Goal: Task Accomplishment & Management: Complete application form

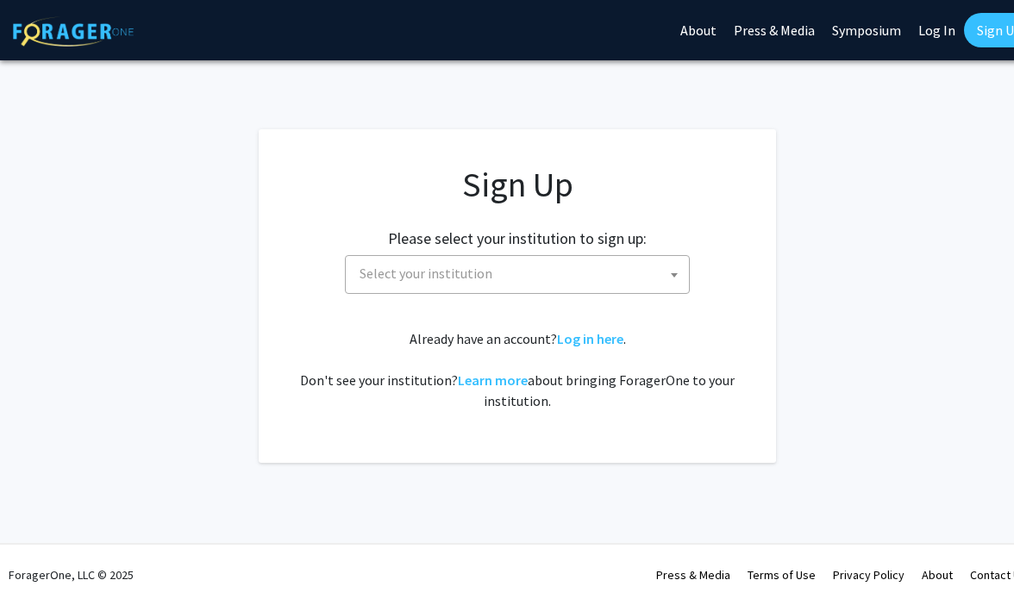
click at [476, 288] on span "Select your institution" at bounding box center [521, 273] width 336 height 35
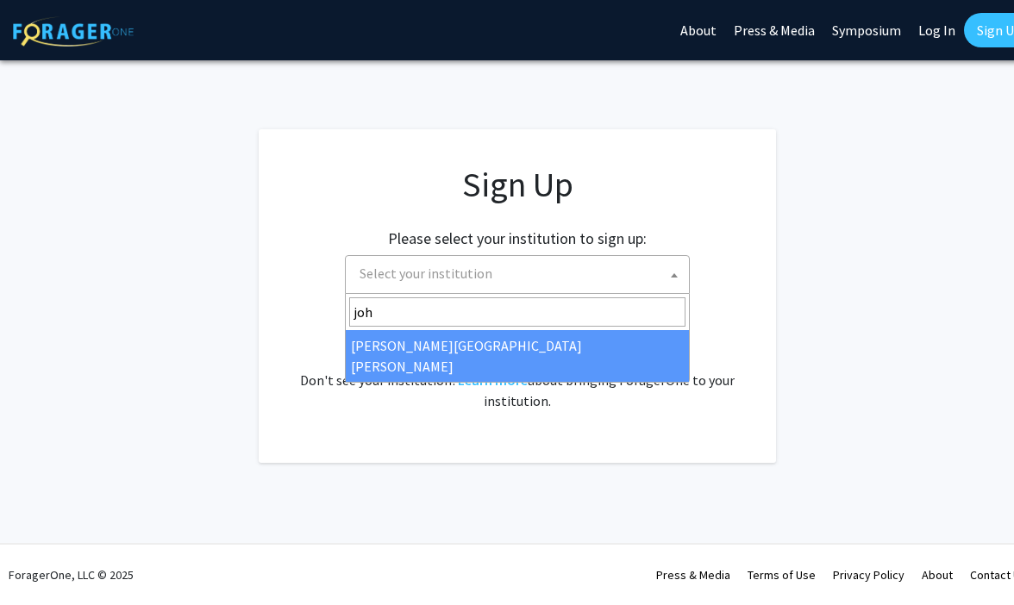
type input "joh"
select select "1"
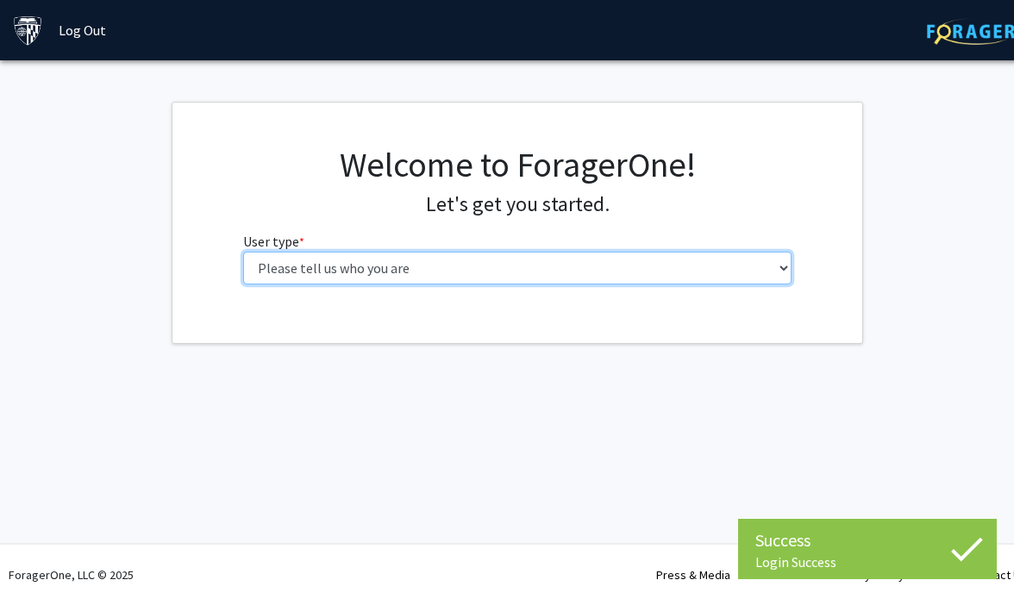
click at [689, 280] on select "Please tell us who you are Undergraduate Student Master's Student Doctoral Cand…" at bounding box center [517, 268] width 549 height 33
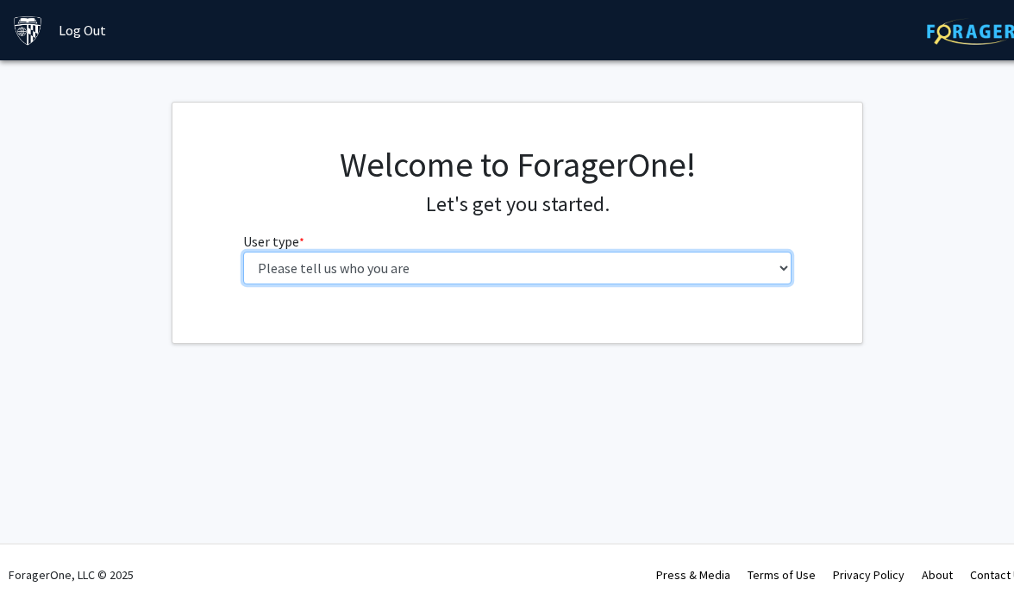
select select "2: masters"
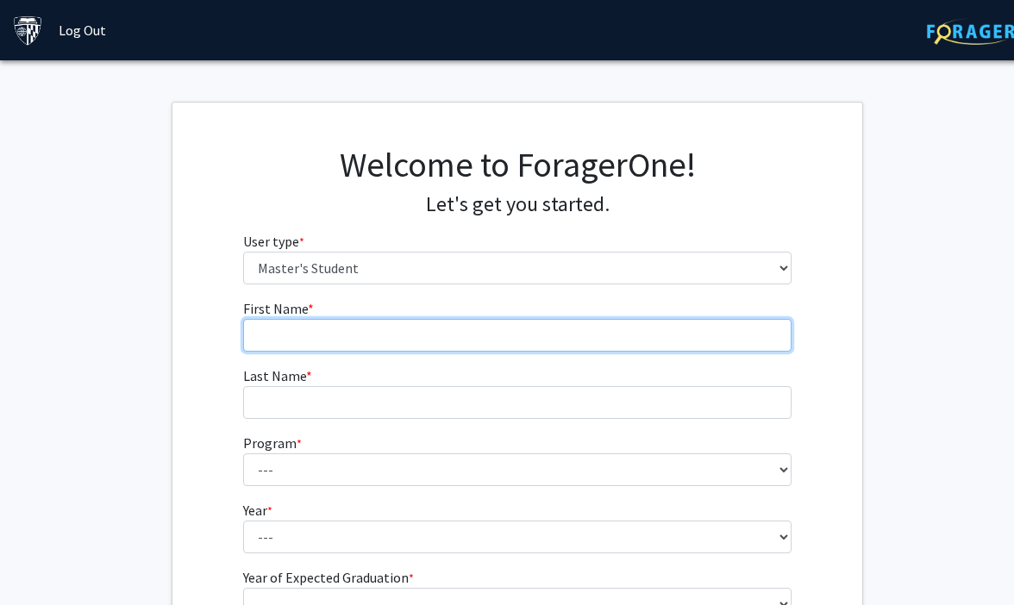
click at [658, 331] on input "First Name * required" at bounding box center [517, 335] width 549 height 33
type input "Molly"
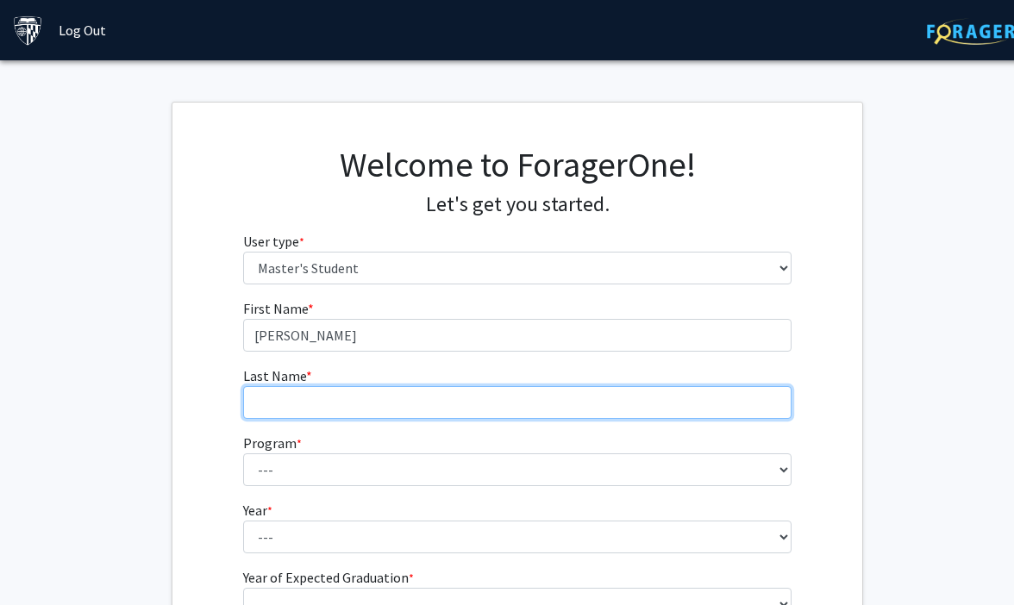
click at [579, 401] on input "Last Name * required" at bounding box center [517, 402] width 549 height 33
type input "Hung"
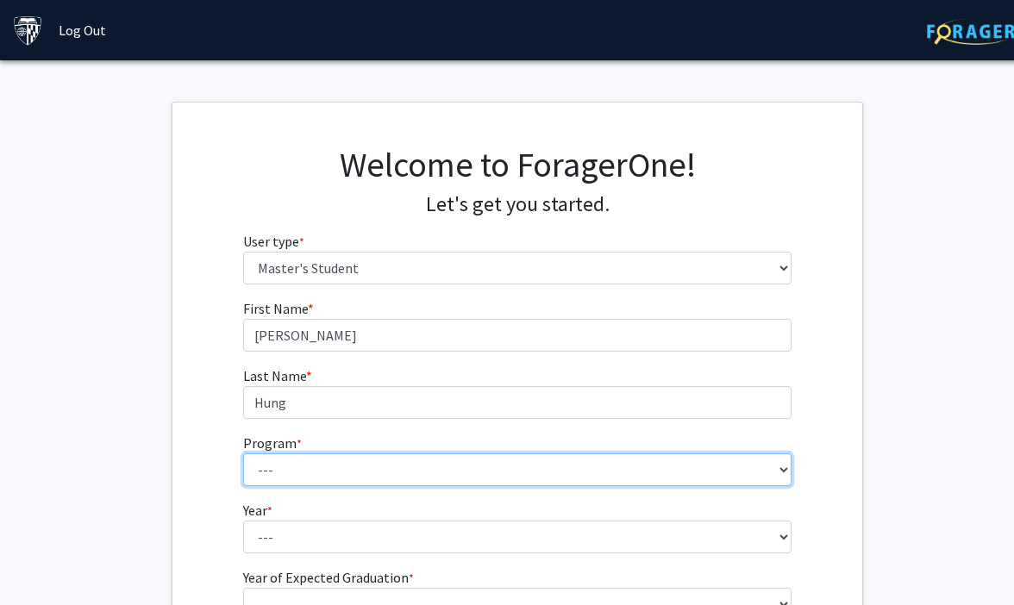
click at [290, 477] on select "--- Anatomy Education Applied and Computational Mathematics Applied Biomedical …" at bounding box center [517, 469] width 549 height 33
select select "129: 129"
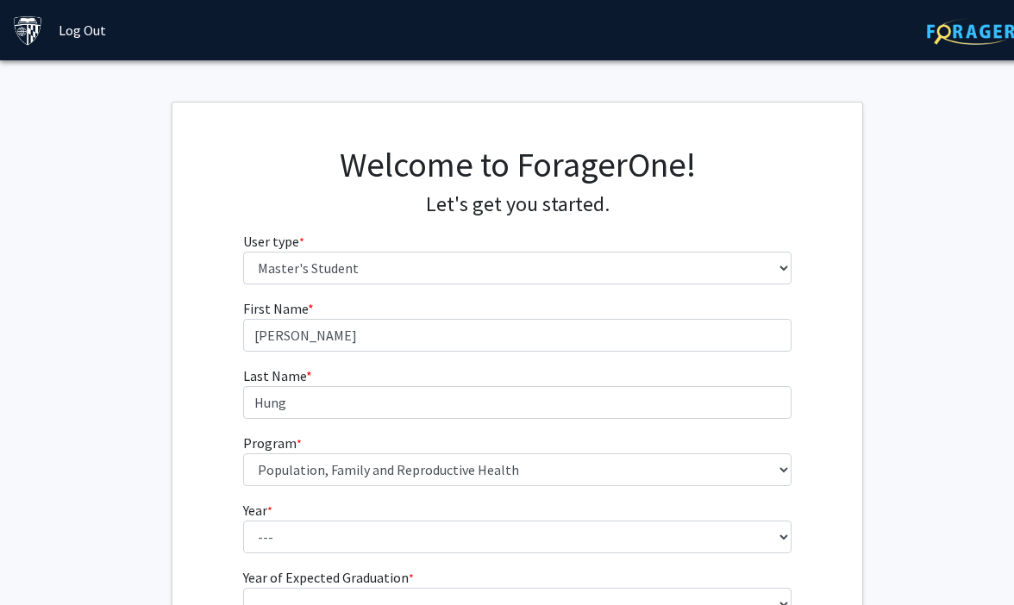
click at [218, 511] on div "First Name * required Molly Last Name * required Hung Program * required --- An…" at bounding box center [517, 483] width 690 height 371
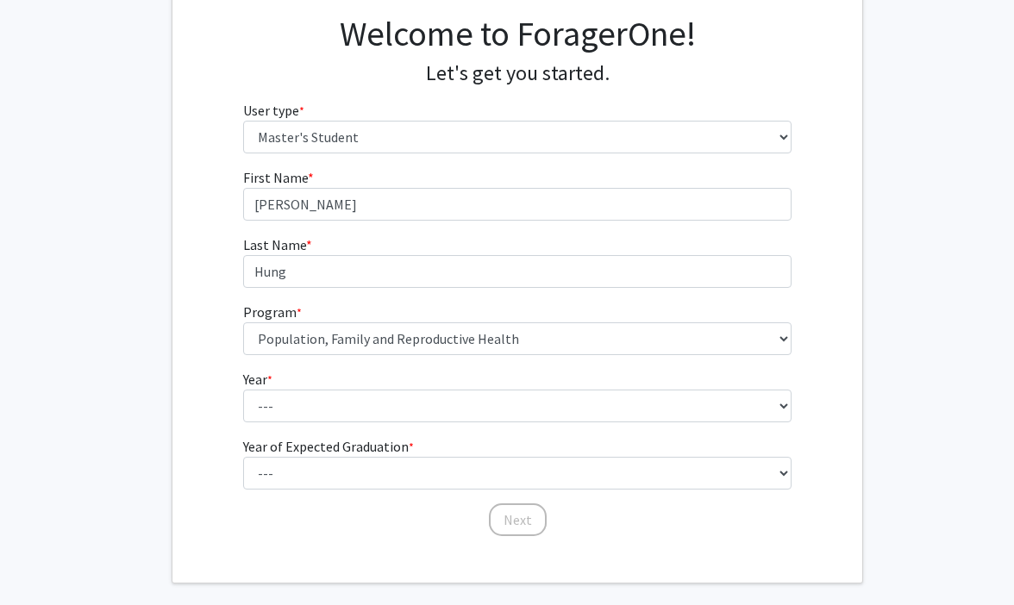
scroll to position [136, 0]
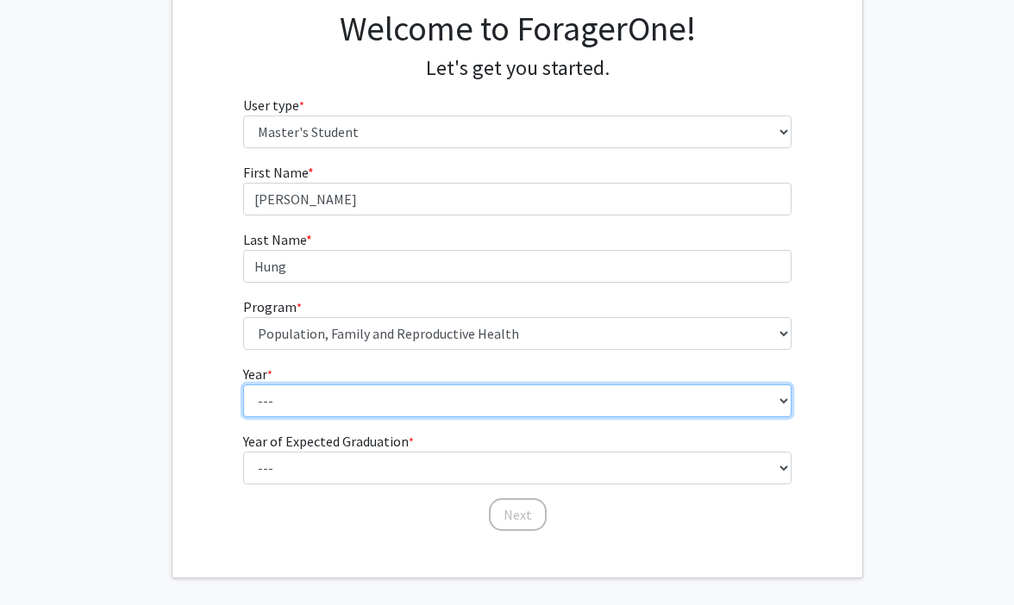
click at [273, 400] on select "--- First Year Second Year" at bounding box center [517, 400] width 549 height 33
select select "1: first_year"
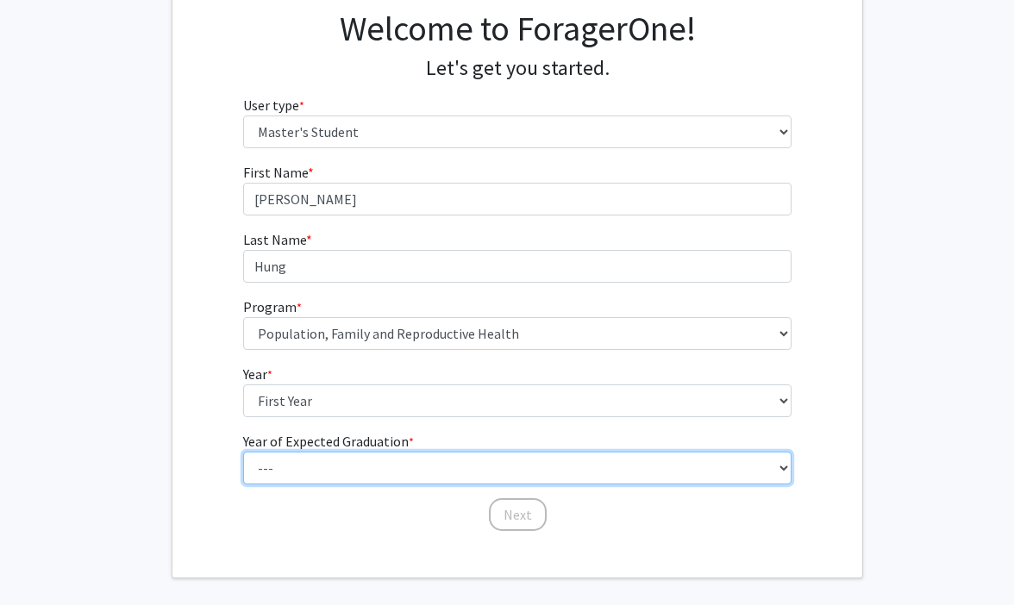
click at [299, 465] on select "--- 2025 2026 2027 2028 2029 2030 2031 2032 2033 2034" at bounding box center [517, 468] width 549 height 33
select select "3: 2027"
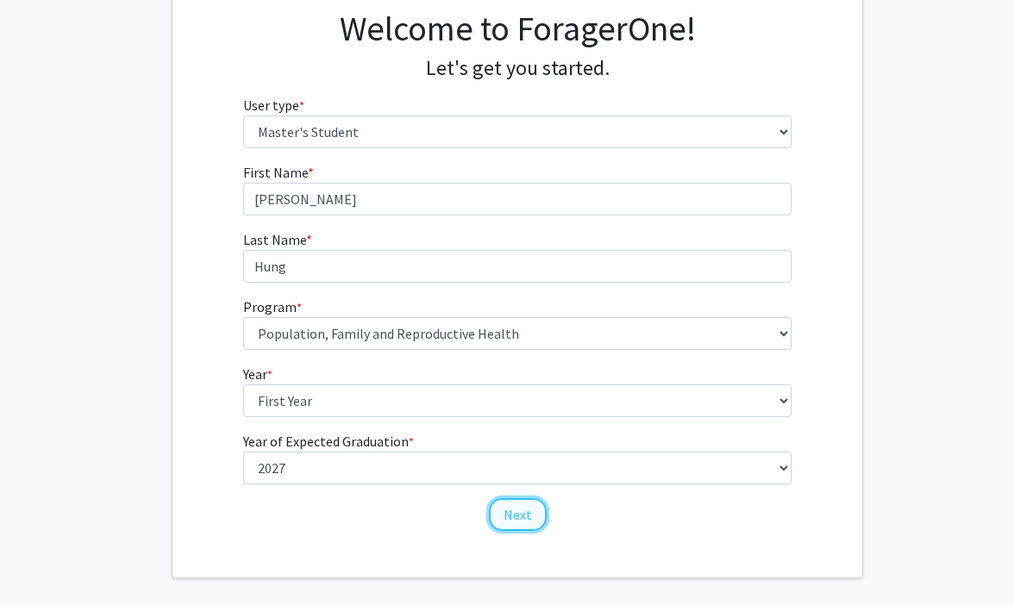
click at [527, 521] on button "Next" at bounding box center [518, 514] width 58 height 33
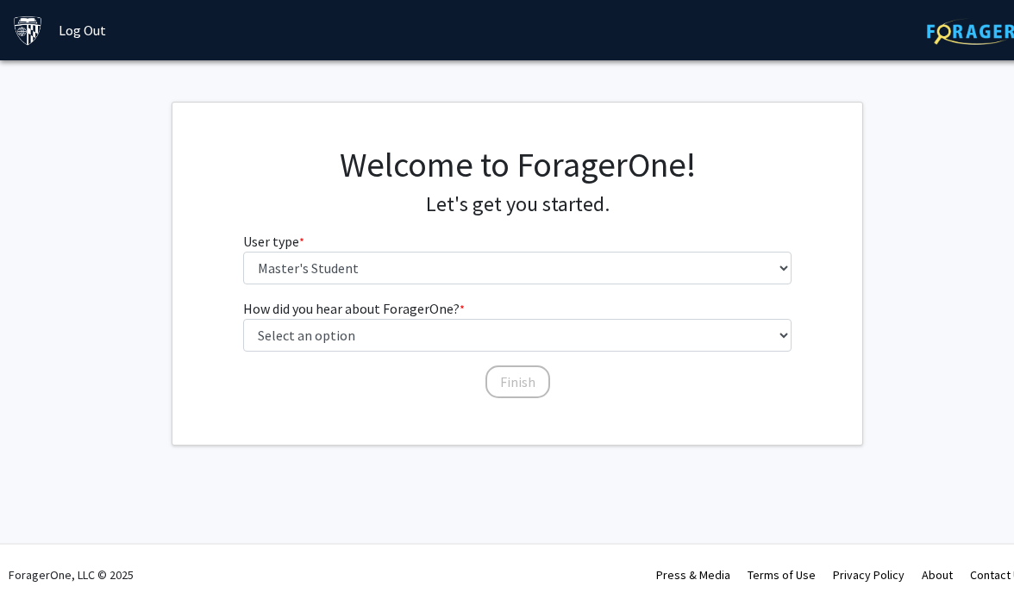
scroll to position [0, 0]
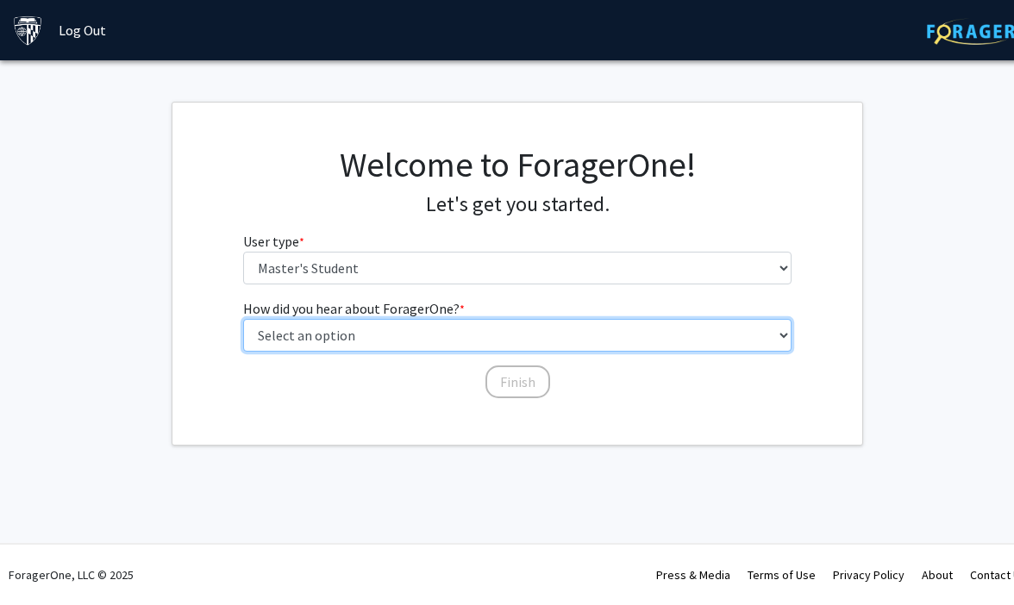
click at [490, 341] on select "Select an option Peer/student recommendation Faculty/staff recommendation Unive…" at bounding box center [517, 335] width 549 height 33
select select "4: university_email"
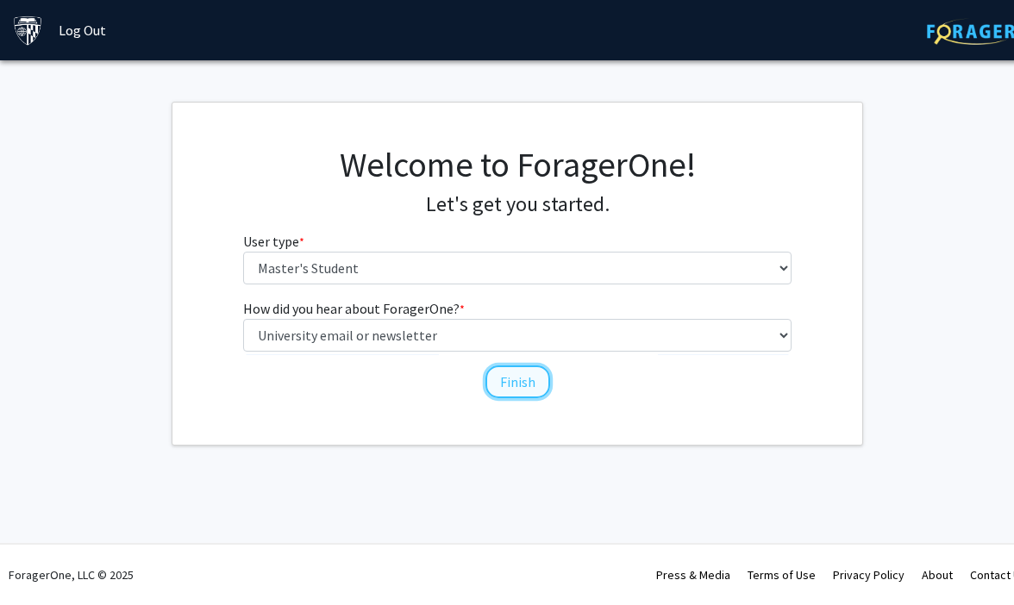
click at [515, 384] on button "Finish" at bounding box center [517, 381] width 65 height 33
